Goal: Transaction & Acquisition: Purchase product/service

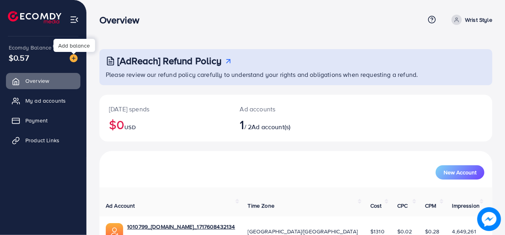
click at [70, 58] on img at bounding box center [74, 58] width 8 height 8
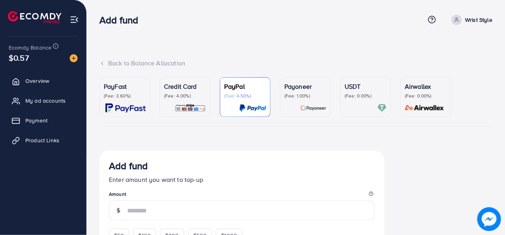
click at [354, 93] on p "(Fee: 0.00%)" at bounding box center [365, 96] width 42 height 6
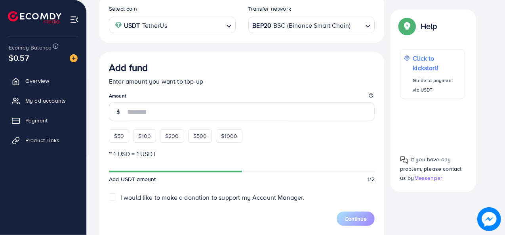
scroll to position [157, 0]
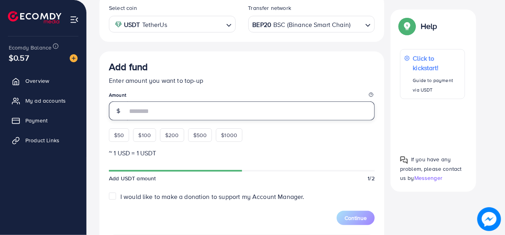
click at [291, 105] on input "number" at bounding box center [250, 110] width 247 height 19
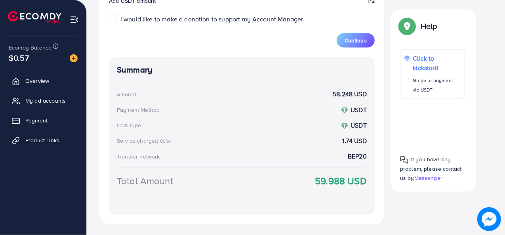
scroll to position [347, 0]
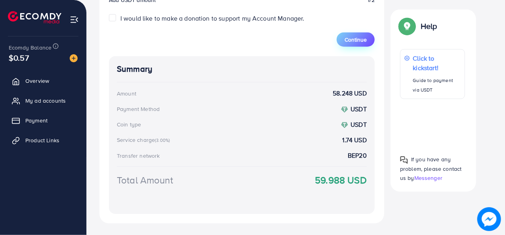
type input "**"
click at [350, 40] on span "Continue" at bounding box center [355, 40] width 22 height 8
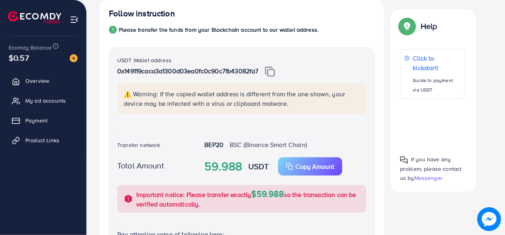
scroll to position [150, 0]
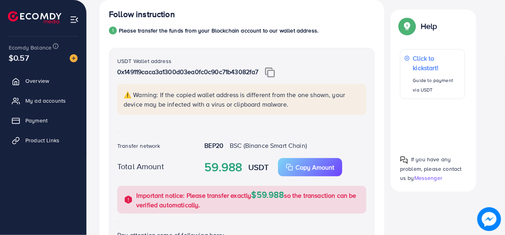
click at [269, 76] on img at bounding box center [270, 72] width 10 height 10
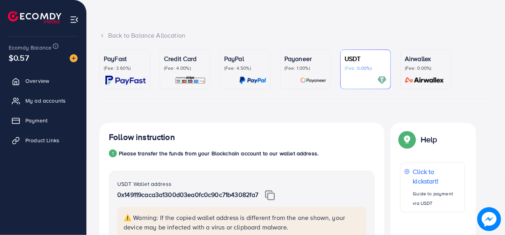
scroll to position [27, 0]
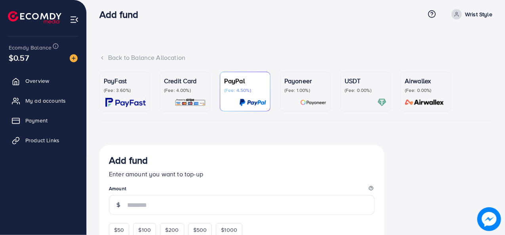
scroll to position [5, 0]
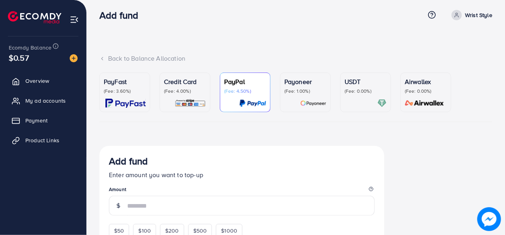
click at [344, 87] on div "USDT (Fee: 0.00%)" at bounding box center [365, 85] width 42 height 17
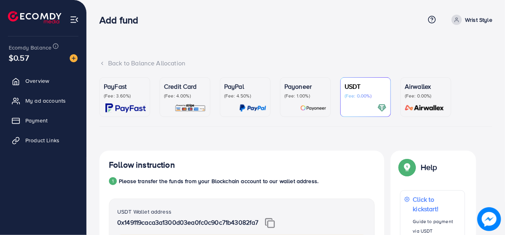
click at [106, 65] on div "Back to Balance Allocation" at bounding box center [295, 63] width 393 height 9
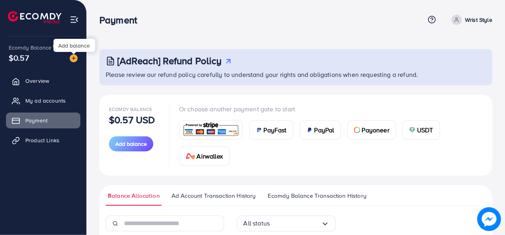
click at [75, 57] on img at bounding box center [74, 58] width 8 height 8
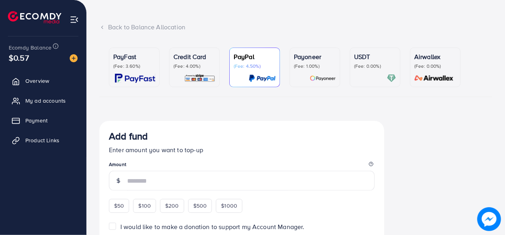
scroll to position [36, 0]
click at [359, 78] on div at bounding box center [375, 77] width 42 height 9
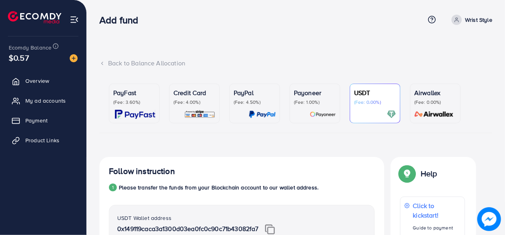
click at [366, 99] on p "(Fee: 0.00%)" at bounding box center [375, 102] width 42 height 6
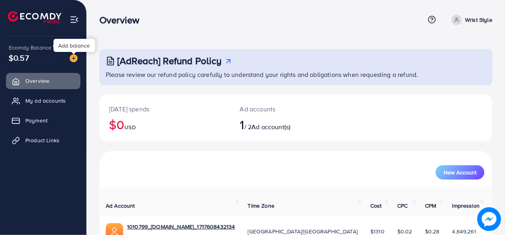
click at [74, 59] on img at bounding box center [74, 58] width 8 height 8
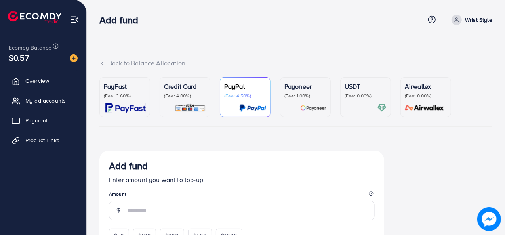
click at [350, 87] on p "USDT" at bounding box center [365, 86] width 42 height 9
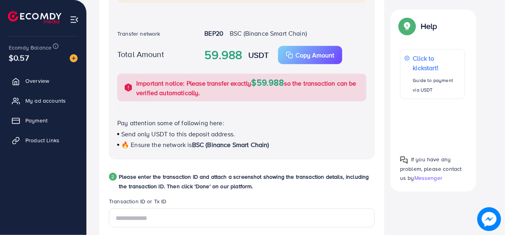
scroll to position [263, 0]
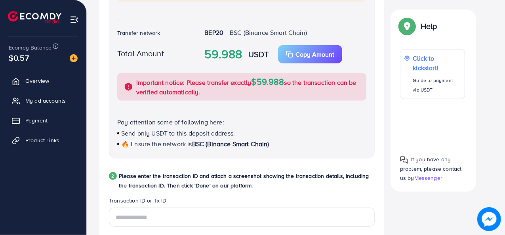
click at [228, 141] on span "BSC (Binance Smart Chain)" at bounding box center [230, 143] width 77 height 9
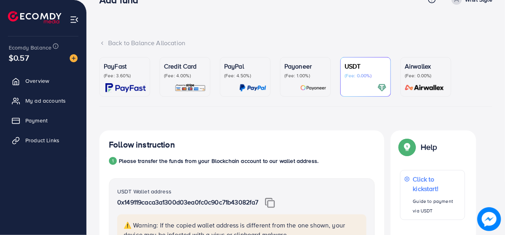
scroll to position [0, 0]
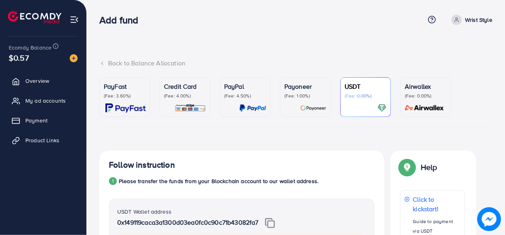
click at [462, 21] on link "Wrist Style" at bounding box center [470, 20] width 44 height 10
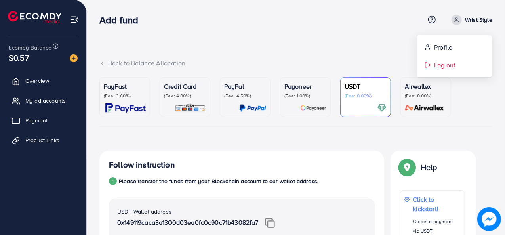
click at [447, 65] on span "Log out" at bounding box center [444, 64] width 21 height 9
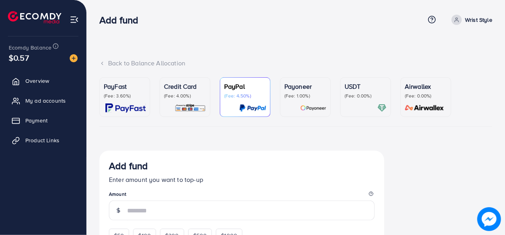
click at [360, 101] on div "USDT (Fee: 0.00%)" at bounding box center [365, 97] width 42 height 31
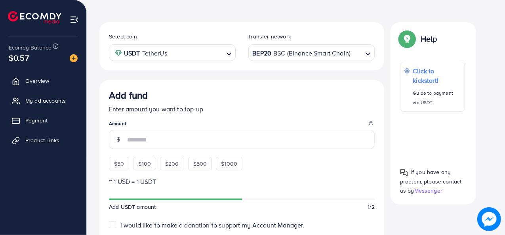
scroll to position [129, 0]
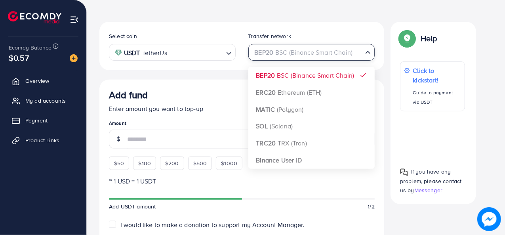
click at [364, 55] on icon "Search for option" at bounding box center [368, 52] width 8 height 8
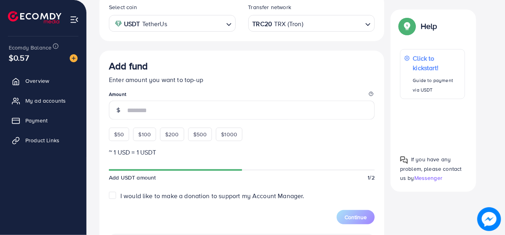
scroll to position [159, 0]
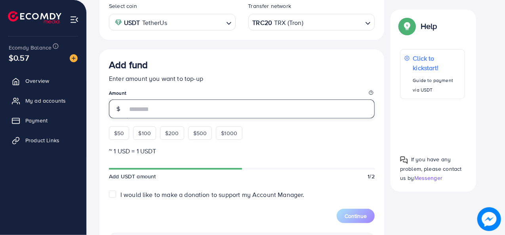
click at [254, 109] on input "number" at bounding box center [250, 108] width 247 height 19
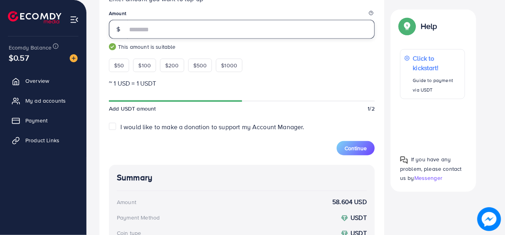
scroll to position [256, 0]
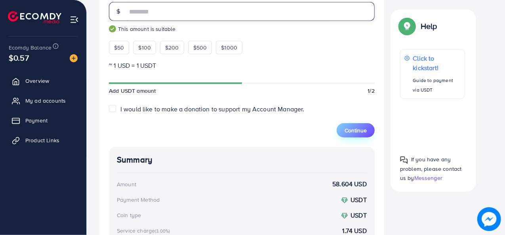
type input "**"
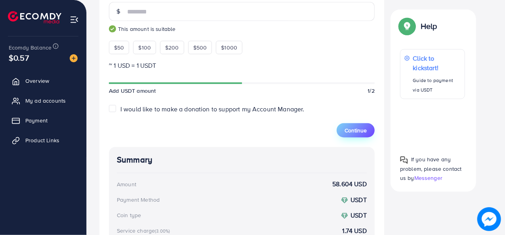
click at [350, 130] on span "Continue" at bounding box center [355, 130] width 22 height 8
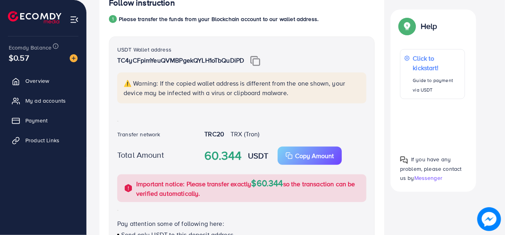
scroll to position [161, 0]
click at [256, 58] on img at bounding box center [255, 61] width 10 height 10
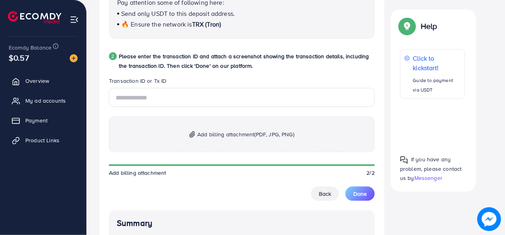
scroll to position [383, 0]
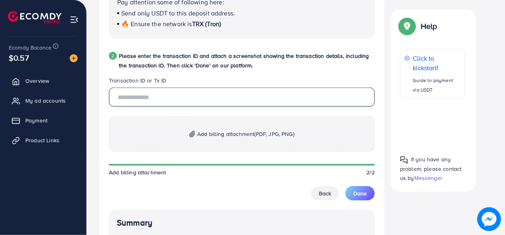
click at [213, 96] on input "text" at bounding box center [242, 96] width 266 height 19
type input "**********"
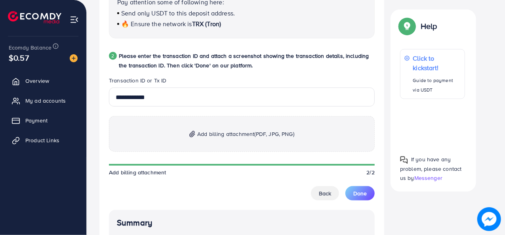
click at [250, 140] on p "Add billing attachment (PDF, JPG, PNG)" at bounding box center [242, 134] width 266 height 36
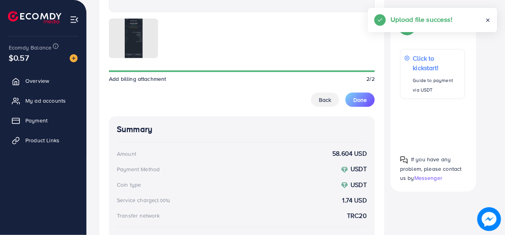
scroll to position [525, 0]
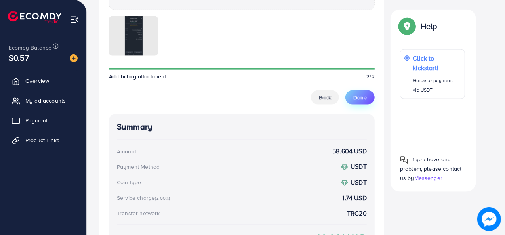
click at [357, 99] on span "Done" at bounding box center [359, 97] width 13 height 8
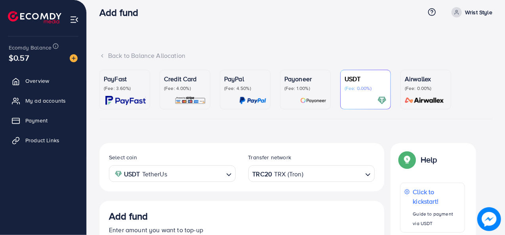
scroll to position [0, 0]
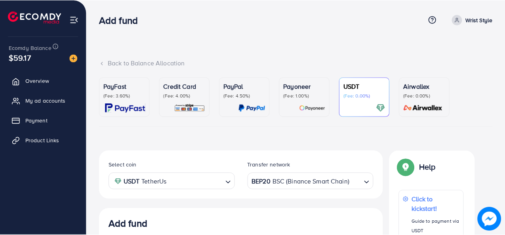
scroll to position [150, 0]
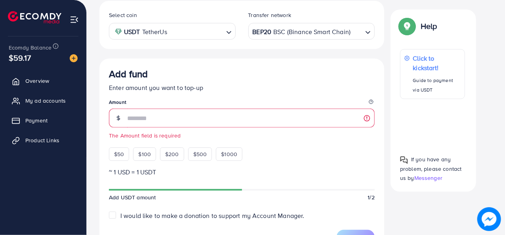
click at [93, 86] on div "PayFast (Fee: 3.60%) Credit Card (Fee: 4.00%) PayPal (Fee: 4.50%) Payoneer (Fee…" at bounding box center [295, 174] width 405 height 493
click at [47, 81] on span "Overview" at bounding box center [39, 81] width 24 height 8
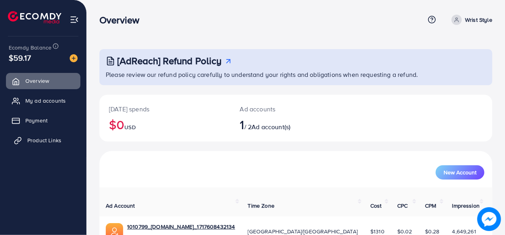
click at [40, 138] on span "Product Links" at bounding box center [44, 140] width 34 height 8
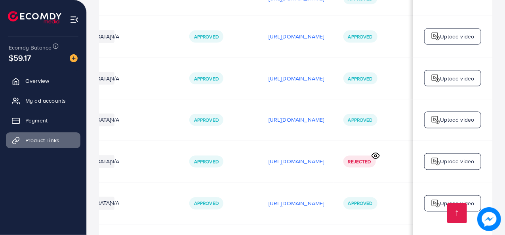
scroll to position [0, 234]
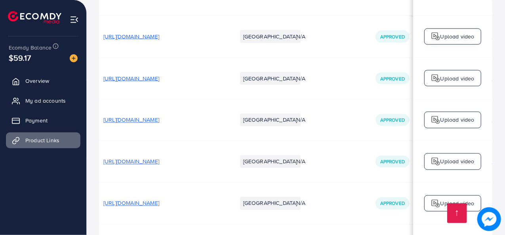
scroll to position [0, 0]
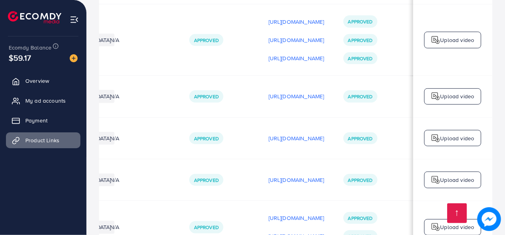
scroll to position [4853, 0]
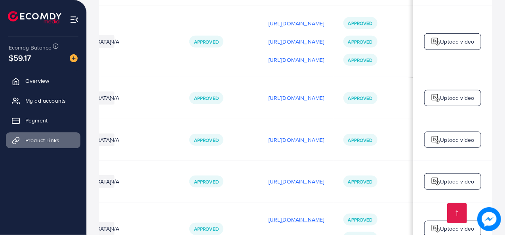
click at [292, 214] on p "https://files.ecomdy.com/videos/6e06be13-3e51-4ce5-afe6-9c0beea3e7d7-1756055006…" at bounding box center [296, 218] width 56 height 9
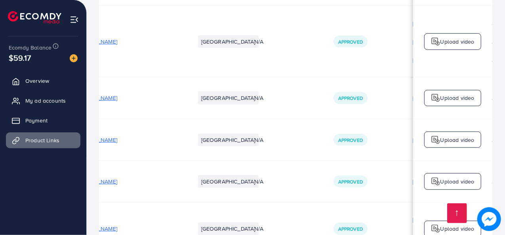
scroll to position [0, 0]
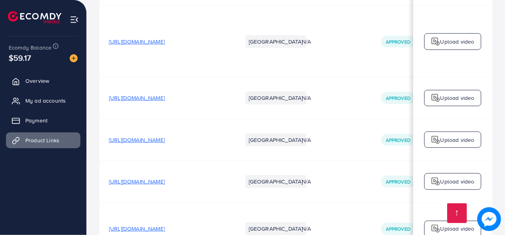
click at [165, 224] on span "https://wristandstyle.store/products/viokai-elegance-round-watch-scratch-resist…" at bounding box center [137, 228] width 56 height 8
click at [55, 99] on span "My ad accounts" at bounding box center [47, 101] width 40 height 8
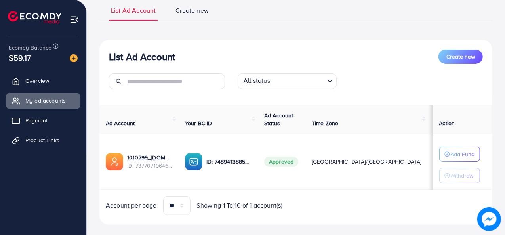
scroll to position [59, 0]
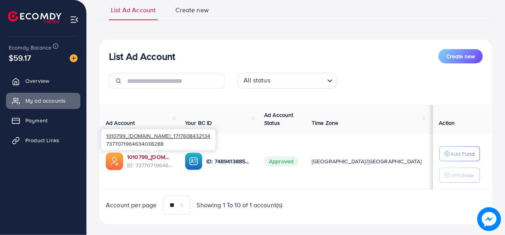
click at [157, 157] on link "1010799_[DOMAIN_NAME]_1717608432134" at bounding box center [149, 157] width 45 height 8
click at [142, 154] on link "1010799_[DOMAIN_NAME]_1717608432134" at bounding box center [149, 157] width 45 height 8
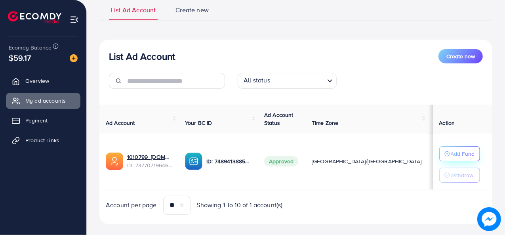
click at [455, 156] on p "Add Fund" at bounding box center [462, 153] width 24 height 9
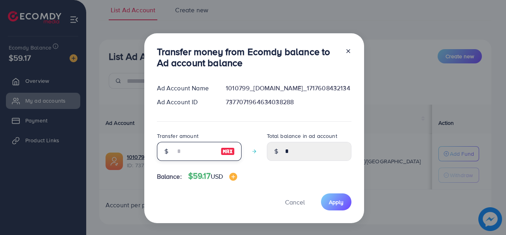
click at [202, 150] on input "number" at bounding box center [195, 151] width 40 height 19
type input "*"
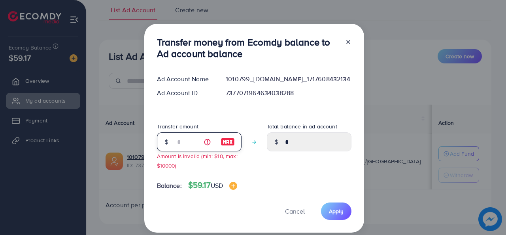
type input "****"
type input "**"
type input "*****"
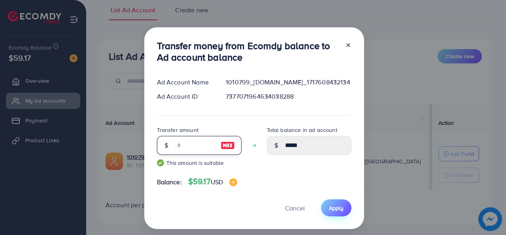
type input "**"
click at [336, 207] on span "Apply" at bounding box center [336, 208] width 15 height 8
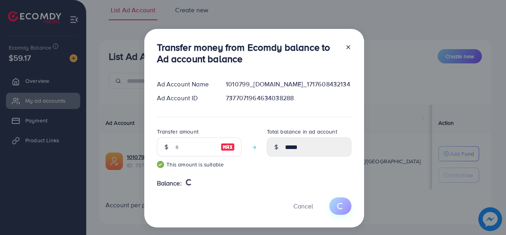
type input "*"
